Goal: Find specific page/section

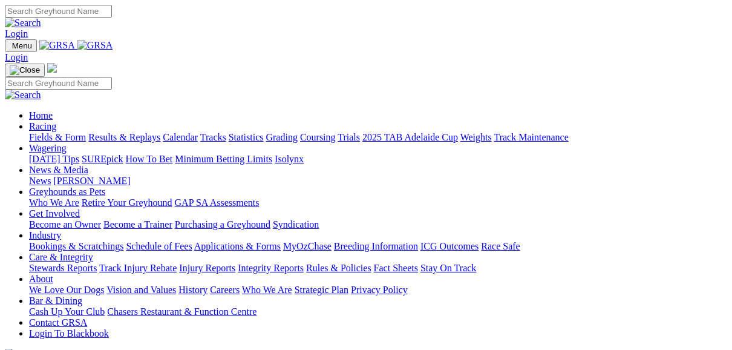
click at [57, 132] on link "Fields & Form" at bounding box center [57, 137] width 57 height 10
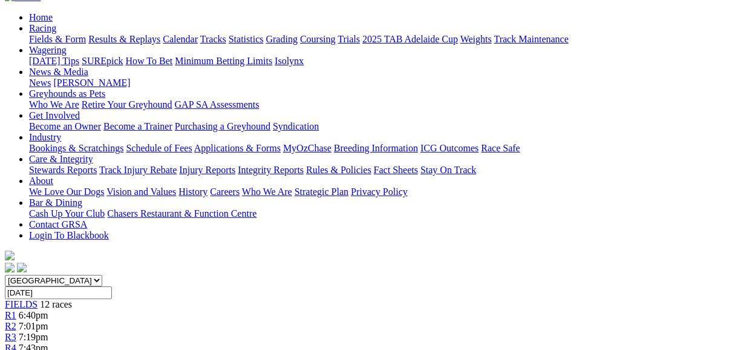
scroll to position [97, 0]
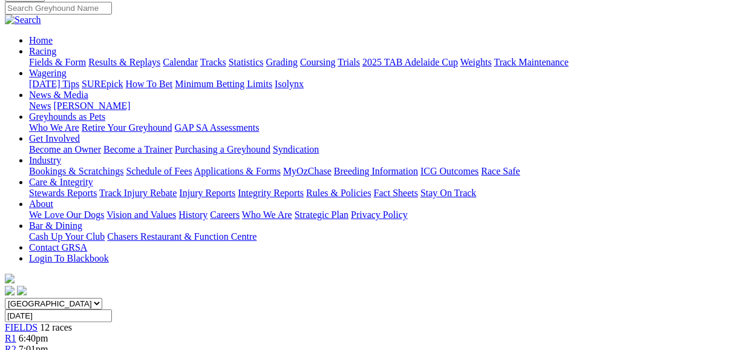
click at [38, 322] on span "FIELDS" at bounding box center [21, 327] width 33 height 10
